Goal: Task Accomplishment & Management: Use online tool/utility

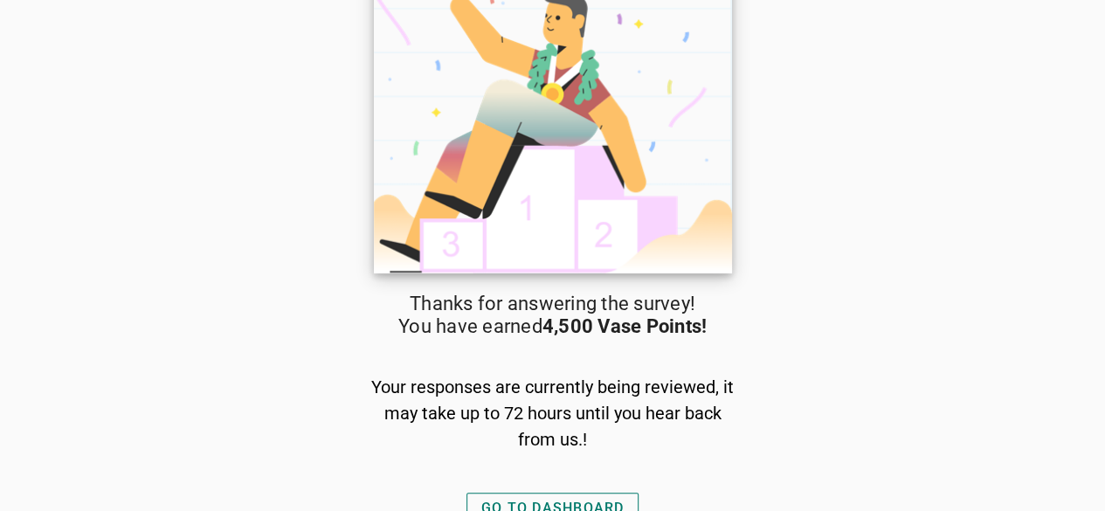
scroll to position [49, 0]
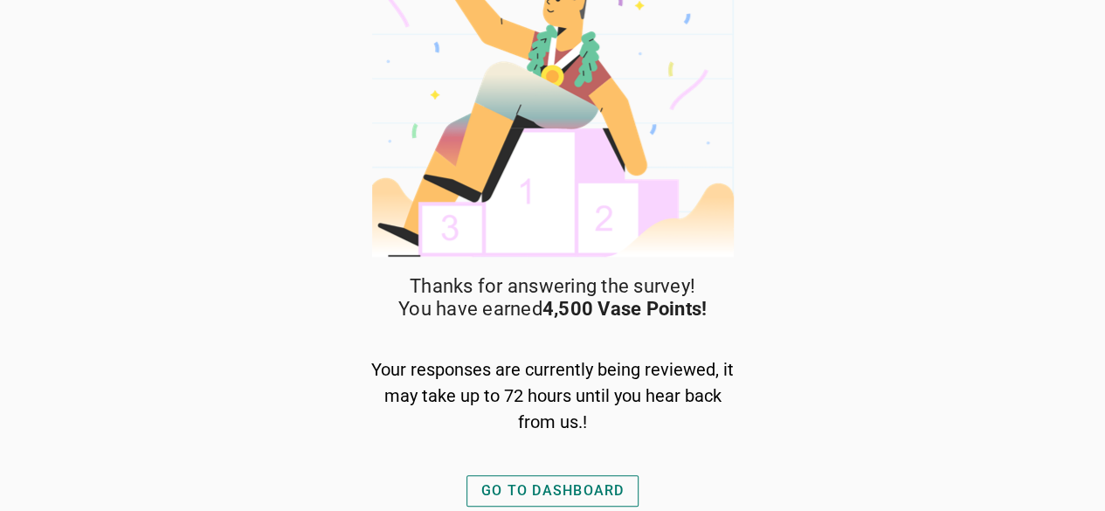
click at [574, 485] on div "GO TO DASHBOARD" at bounding box center [552, 490] width 143 height 21
